Goal: Contribute content

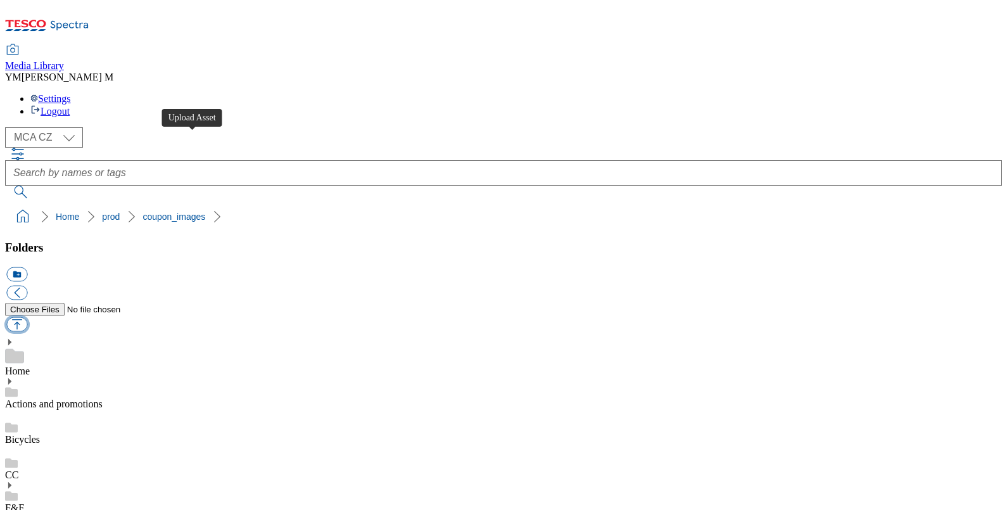
click at [27, 317] on button "button" at bounding box center [16, 324] width 21 height 15
type input "C:\fakepath\MB2_1101_F.jpg"
